Goal: Obtain resource: Download file/media

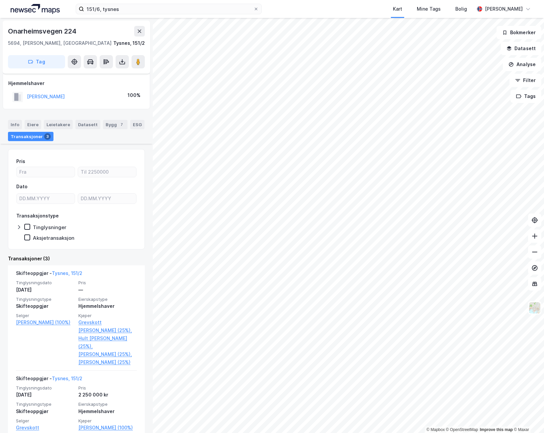
scroll to position [140, 0]
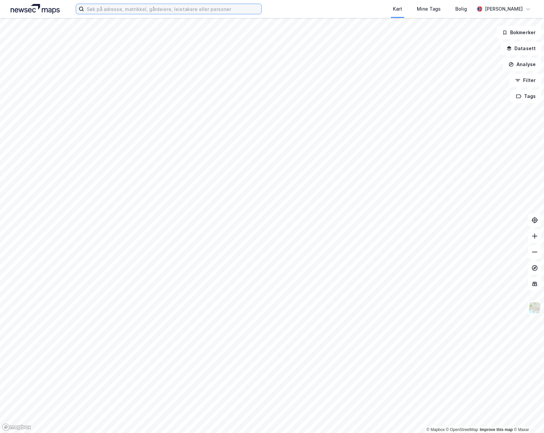
click at [178, 8] on input at bounding box center [172, 9] width 177 height 10
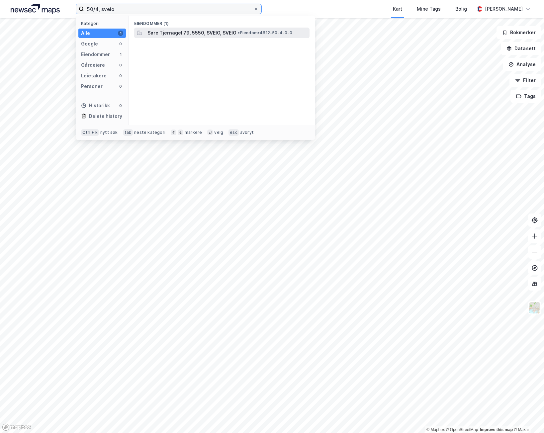
type input "50/4, sveio"
click at [196, 35] on span "Søre Tjernagel 79, 5550, SVEIO, SVEIO" at bounding box center [191, 33] width 89 height 8
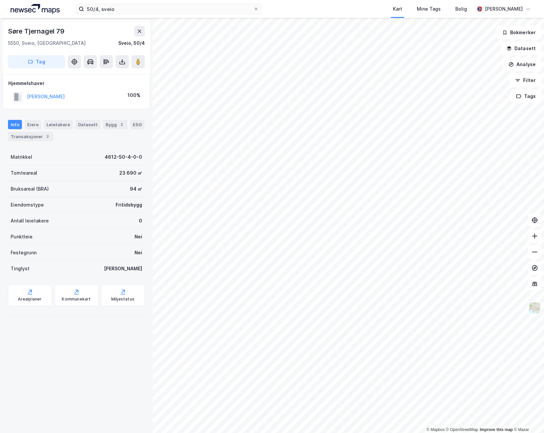
drag, startPoint x: 121, startPoint y: 63, endPoint x: 126, endPoint y: 71, distance: 10.0
click at [126, 72] on div "Søre Tjernagel 79 5550, Sveio, Vestland Sveio, 50/4 Tag" at bounding box center [76, 47] width 147 height 53
click at [123, 62] on icon at bounding box center [122, 61] width 7 height 7
click at [113, 76] on div "Last ned grunnbok" at bounding box center [93, 75] width 71 height 11
drag, startPoint x: 9, startPoint y: 30, endPoint x: 61, endPoint y: 32, distance: 52.5
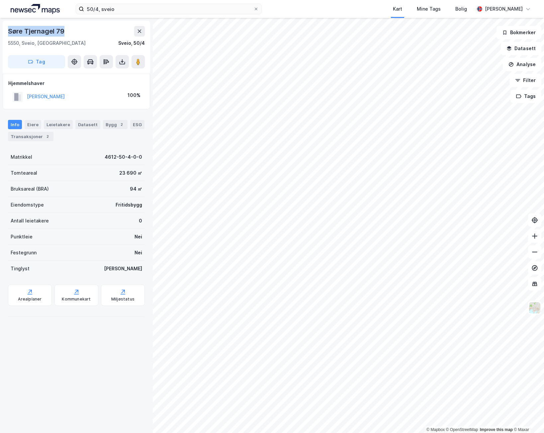
click at [63, 33] on div "Søre Tjernagel 79" at bounding box center [37, 31] width 58 height 11
copy div "Søre Tjernagel 79"
